Goal: Navigation & Orientation: Find specific page/section

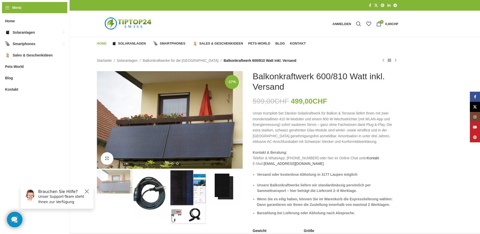
click at [100, 44] on span "Home" at bounding box center [102, 43] width 10 height 4
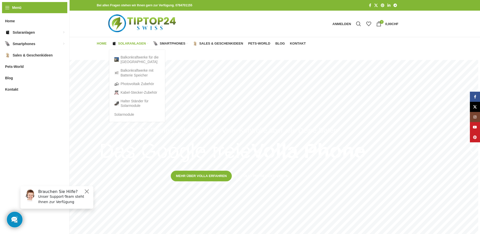
click at [126, 42] on span "Solaranlagen" at bounding box center [132, 43] width 28 height 4
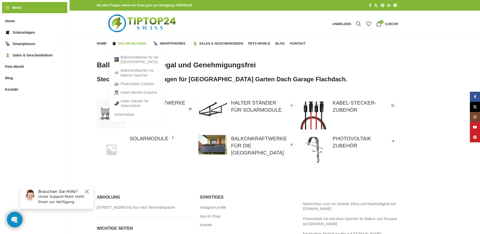
click at [135, 44] on span "Solaranlagen" at bounding box center [132, 43] width 28 height 4
click at [132, 57] on link "Balkonkraftwerke für die [GEOGRAPHIC_DATA]" at bounding box center [137, 59] width 46 height 13
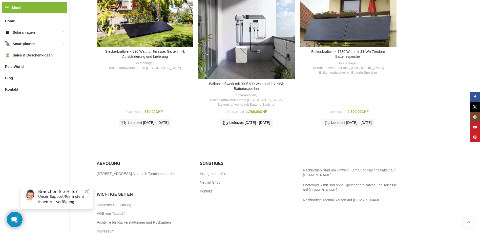
scroll to position [344, 0]
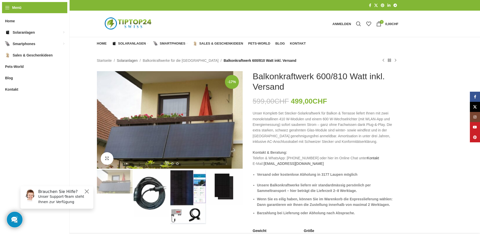
click at [127, 60] on link "Solaranlagen" at bounding box center [127, 61] width 21 height 6
click at [224, 60] on span "Balkonkraftwerk 600/810 Watt inkl. Versand" at bounding box center [260, 61] width 73 height 6
drag, startPoint x: 211, startPoint y: 60, endPoint x: 185, endPoint y: 59, distance: 25.6
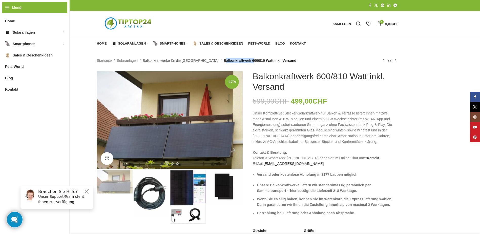
click at [185, 59] on link "Balkonkraftwerke für die [GEOGRAPHIC_DATA]" at bounding box center [181, 61] width 76 height 6
click at [185, 60] on link "Balkonkraftwerke für die [GEOGRAPHIC_DATA]" at bounding box center [181, 61] width 76 height 6
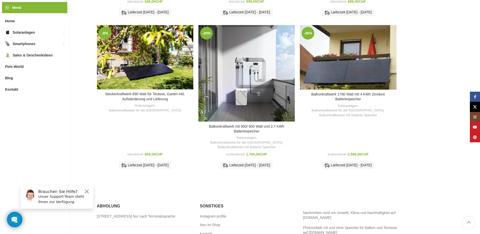
scroll to position [329, 0]
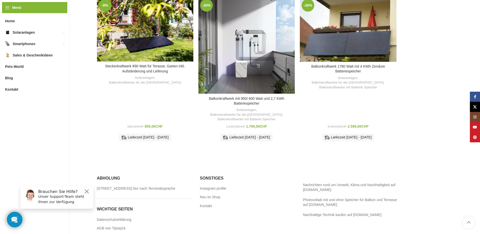
click at [480, 155] on div at bounding box center [247, 160] width 465 height 10
drag, startPoint x: 480, startPoint y: 148, endPoint x: 483, endPoint y: 125, distance: 22.5
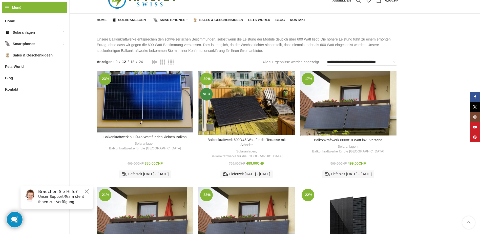
scroll to position [0, 0]
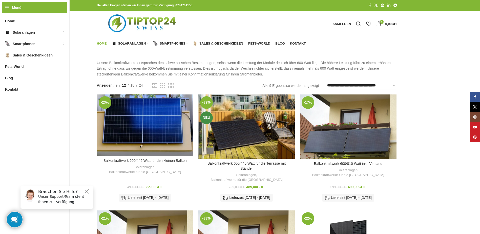
click at [99, 43] on span "Home" at bounding box center [102, 43] width 10 height 4
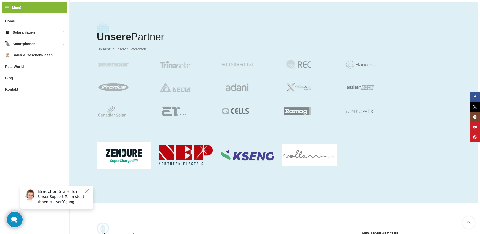
scroll to position [911, 0]
